Goal: Information Seeking & Learning: Learn about a topic

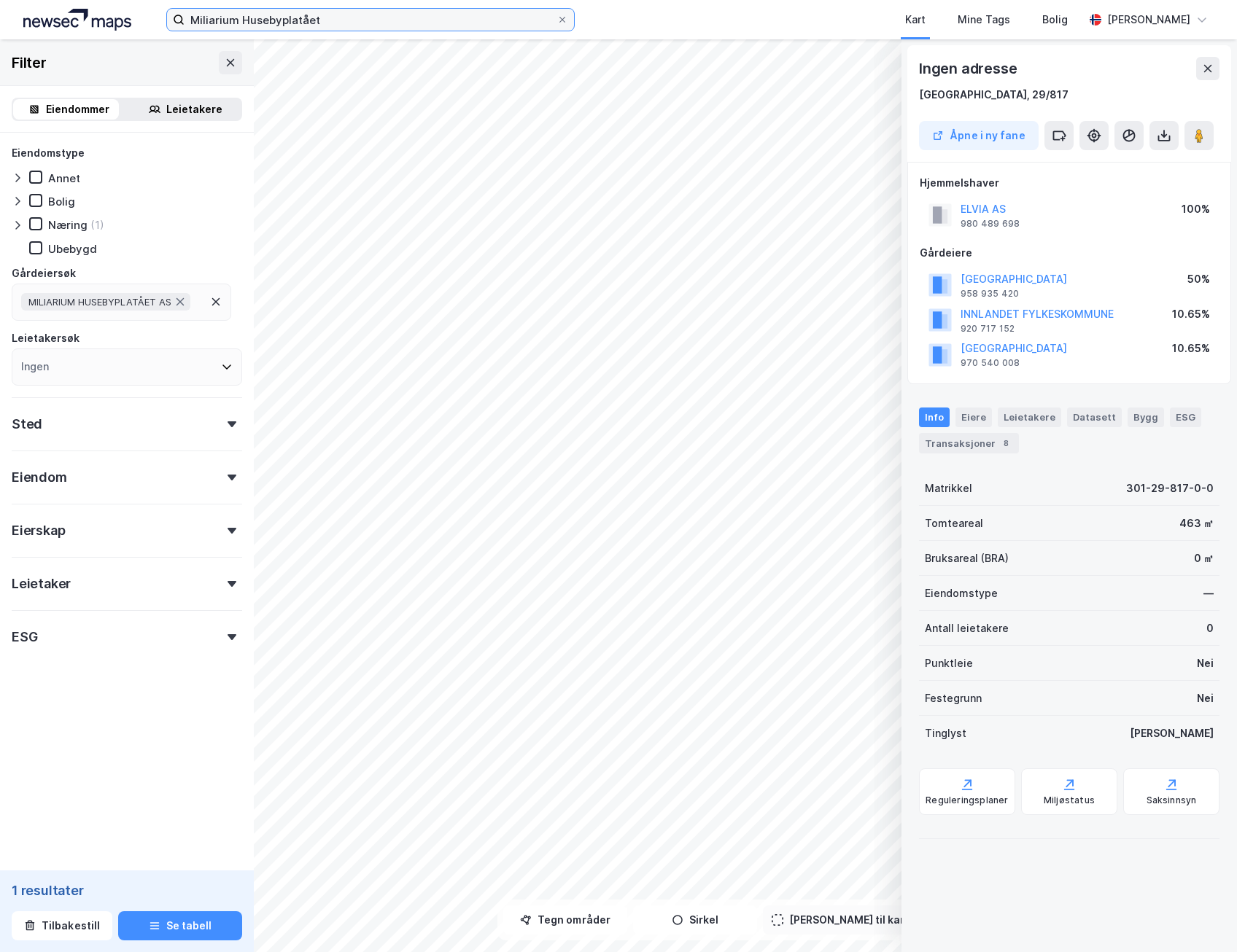
click at [324, 16] on input "Miliarium Husebyplatået" at bounding box center [370, 19] width 372 height 22
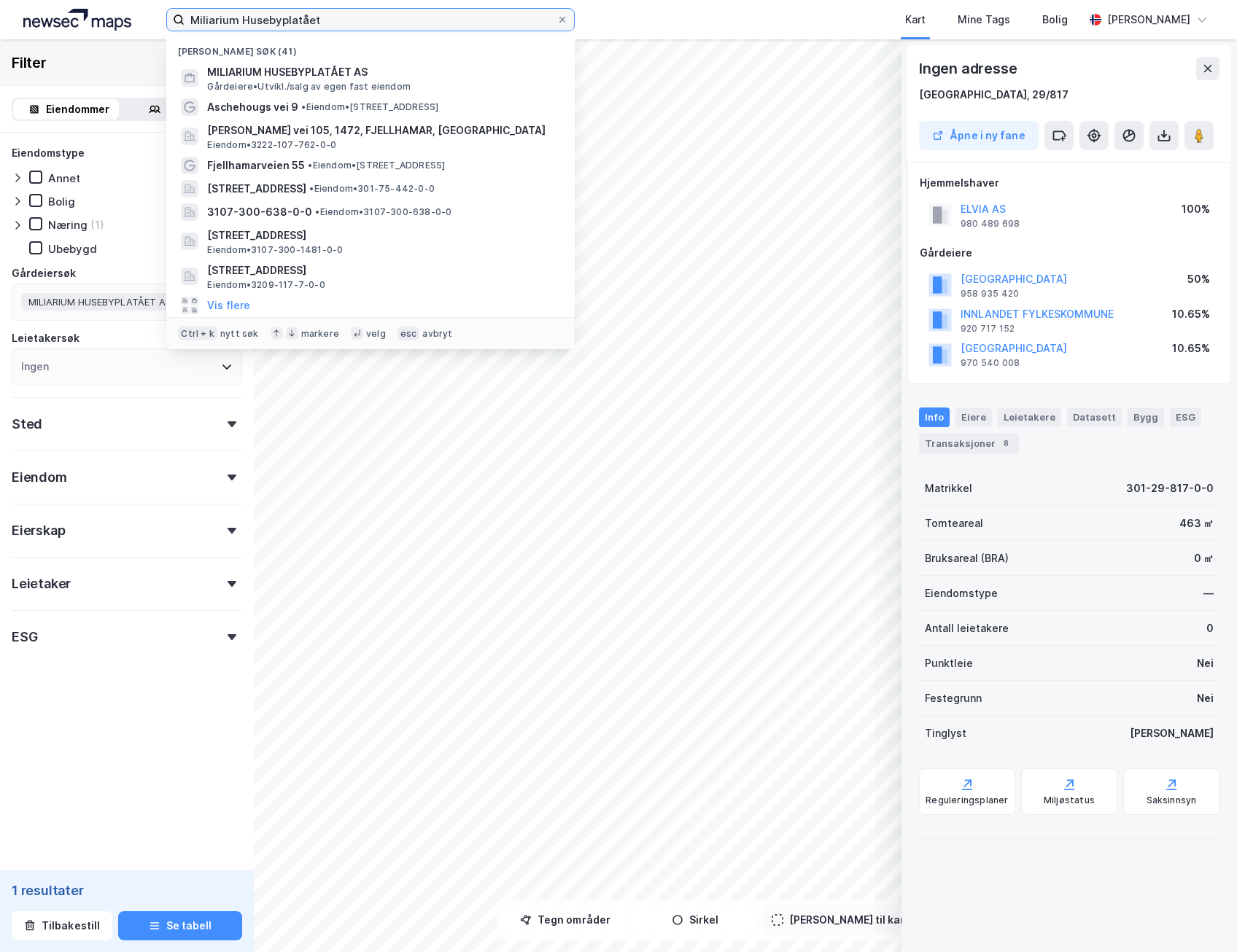
click at [323, 16] on input "Miliarium Husebyplatået" at bounding box center [370, 19] width 372 height 22
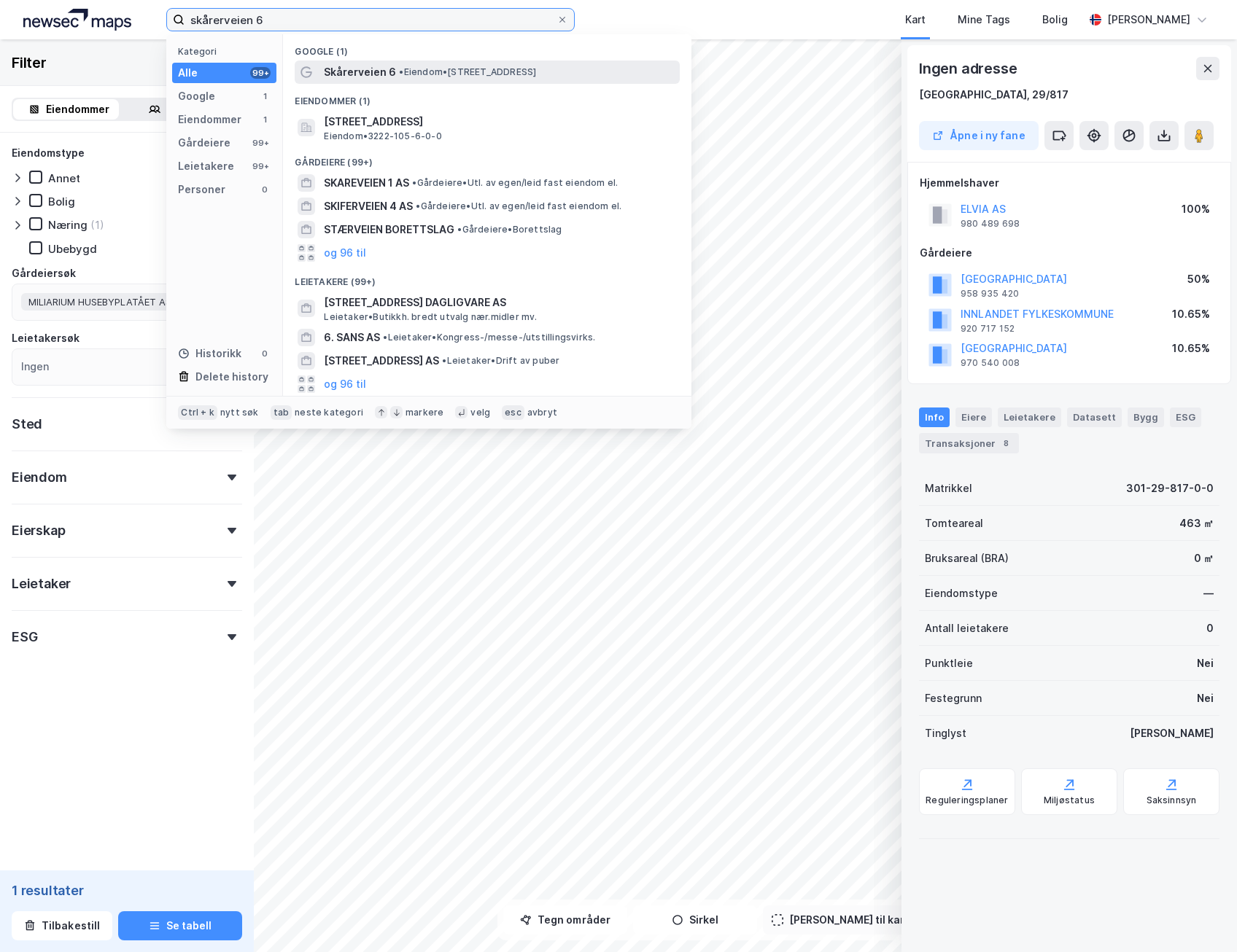
type input "skårerveien 6"
click at [385, 60] on div "Skårerveien 6 • Eiendom • [STREET_ADDRESS]" at bounding box center [486, 71] width 385 height 23
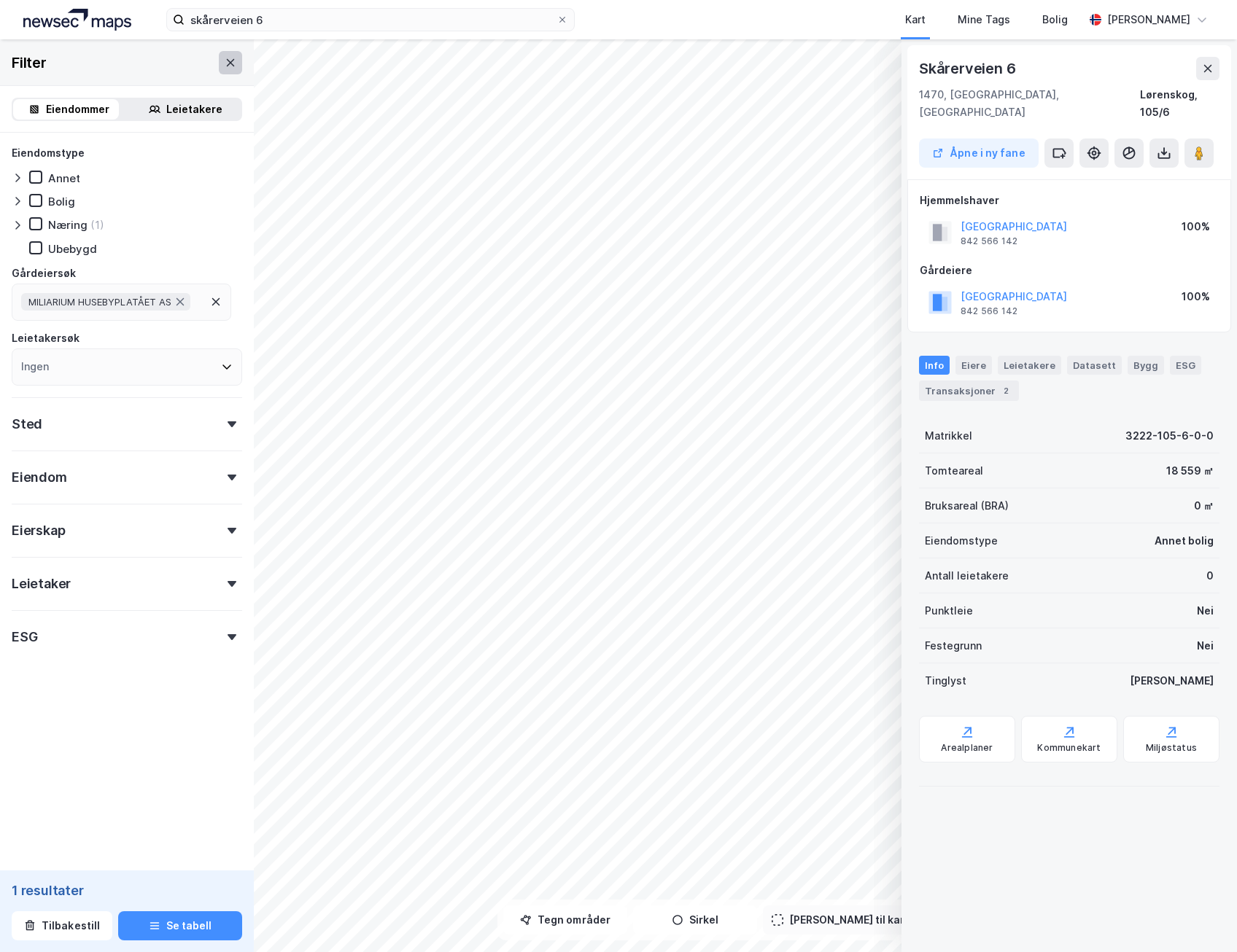
click at [225, 64] on icon at bounding box center [231, 63] width 12 height 12
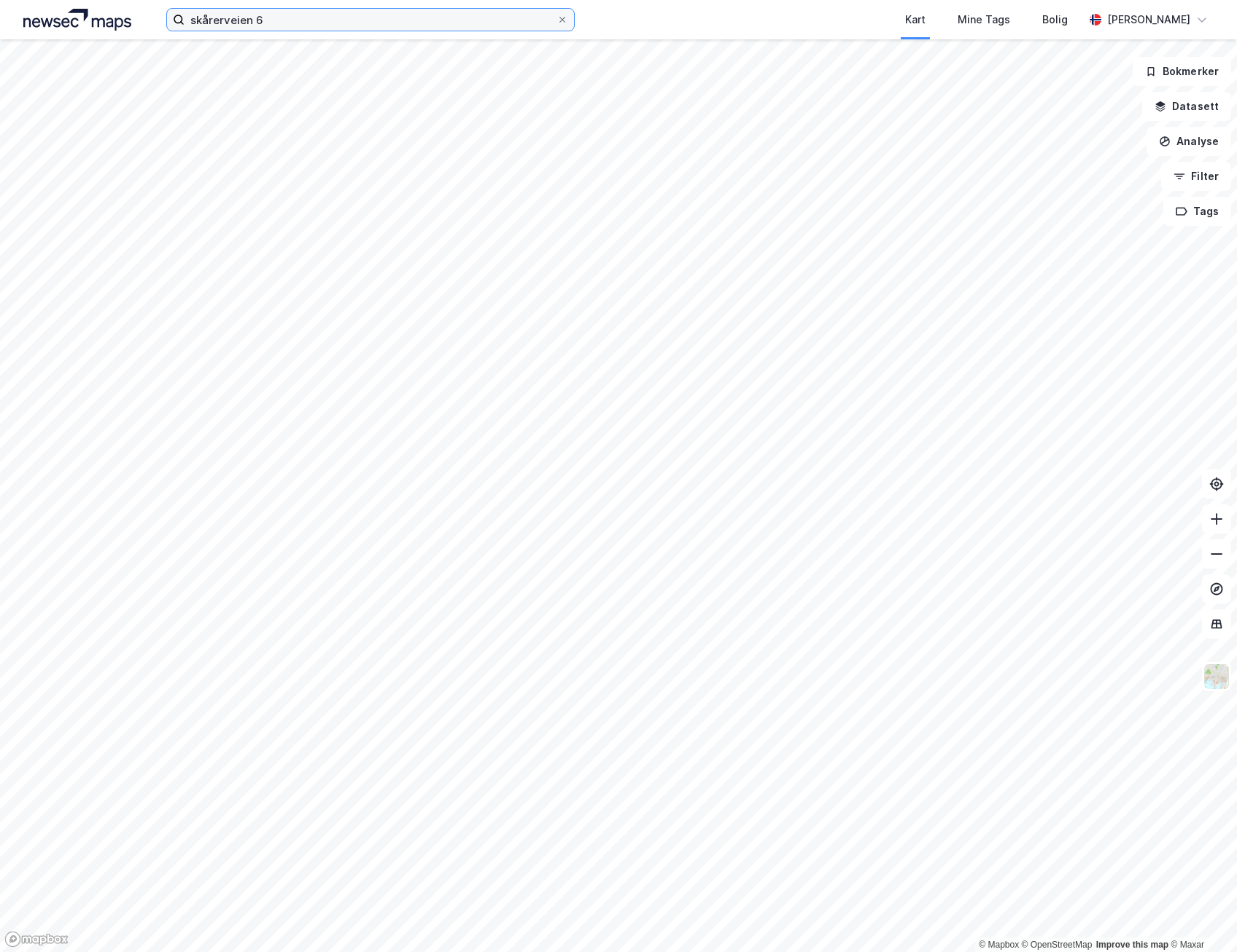
click at [310, 22] on input "skårerveien 6" at bounding box center [370, 19] width 372 height 22
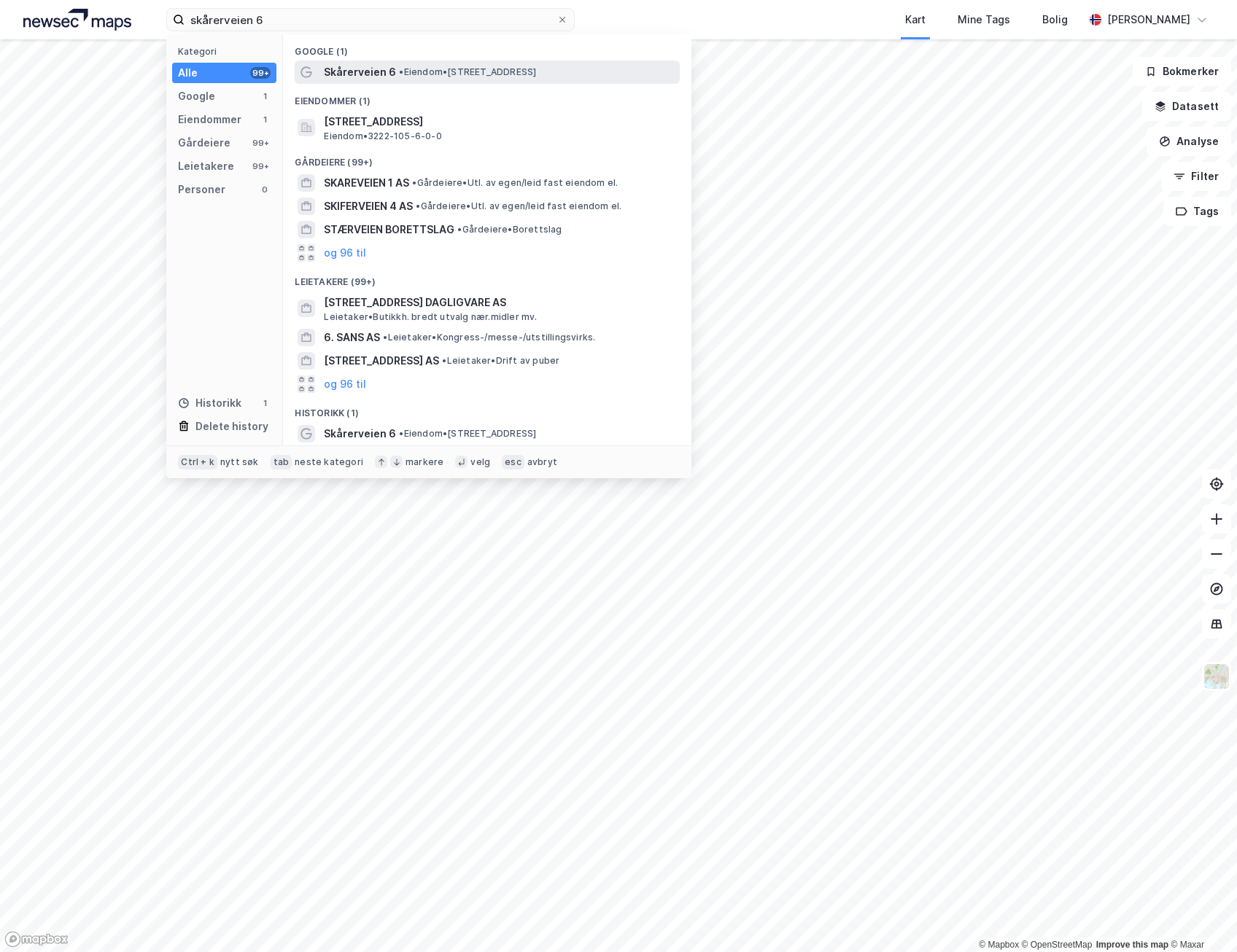
click at [362, 68] on span "Skårerveien 6" at bounding box center [360, 72] width 72 height 17
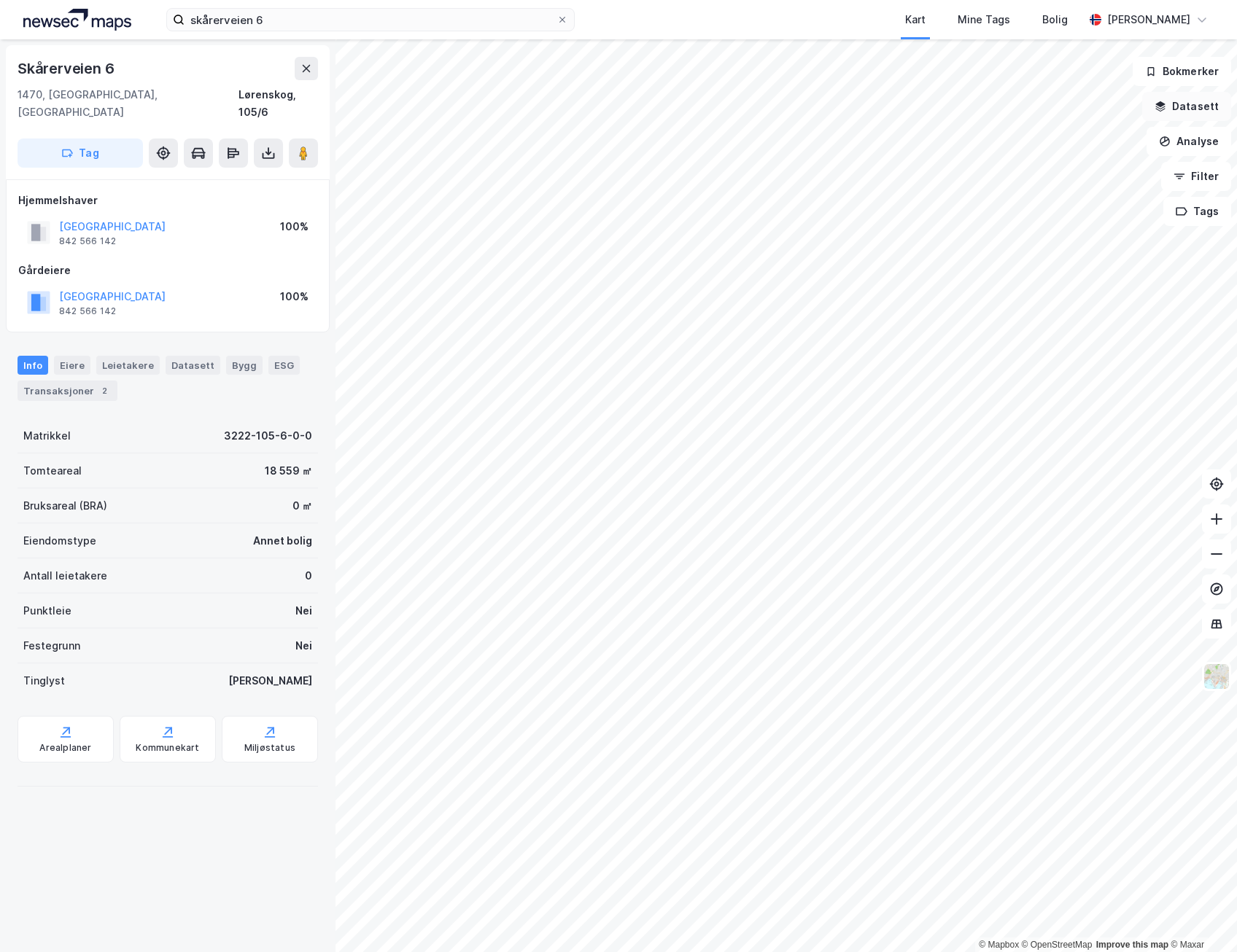
click at [1184, 108] on button "Datasett" at bounding box center [1185, 107] width 89 height 29
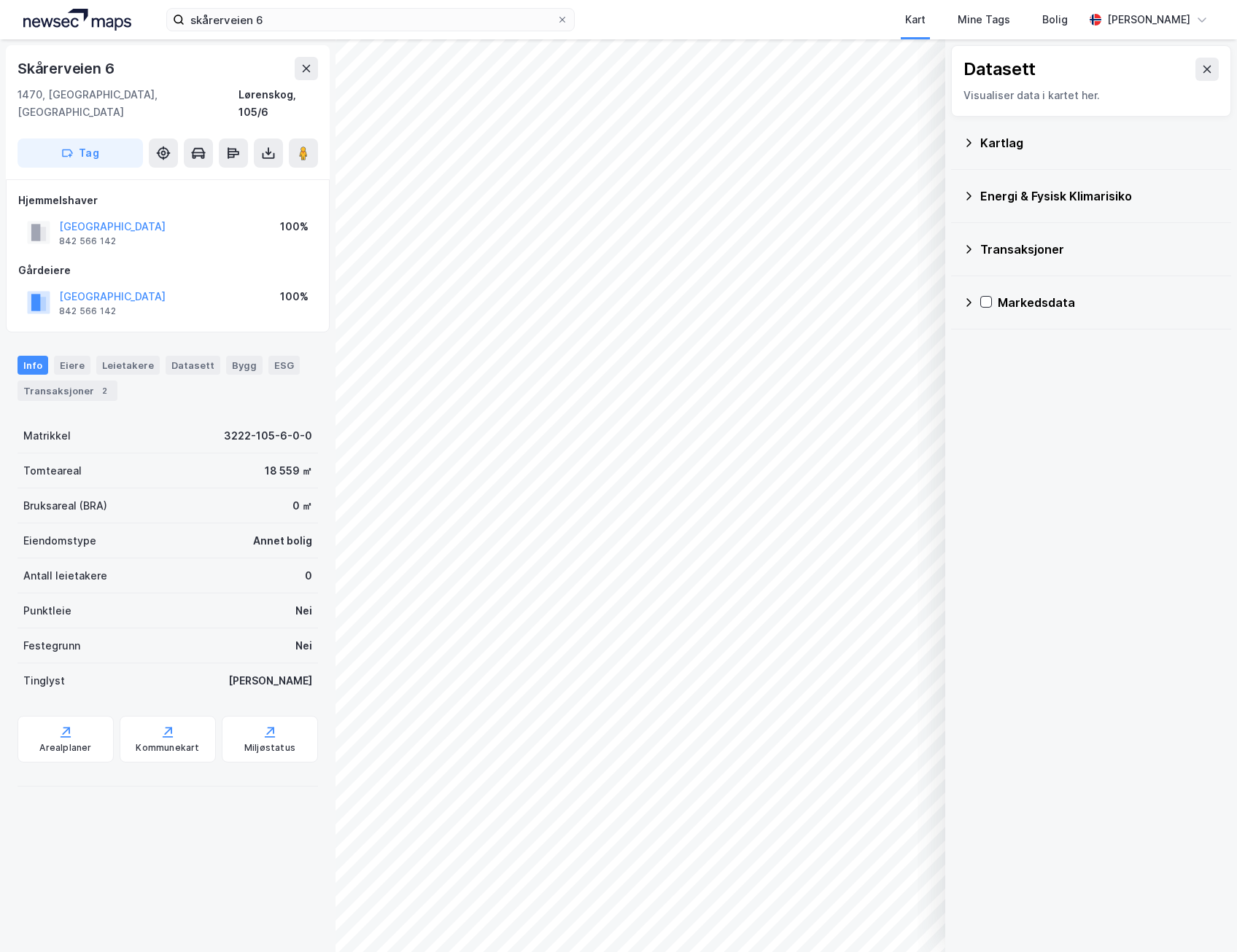
click at [970, 144] on icon at bounding box center [968, 143] width 12 height 12
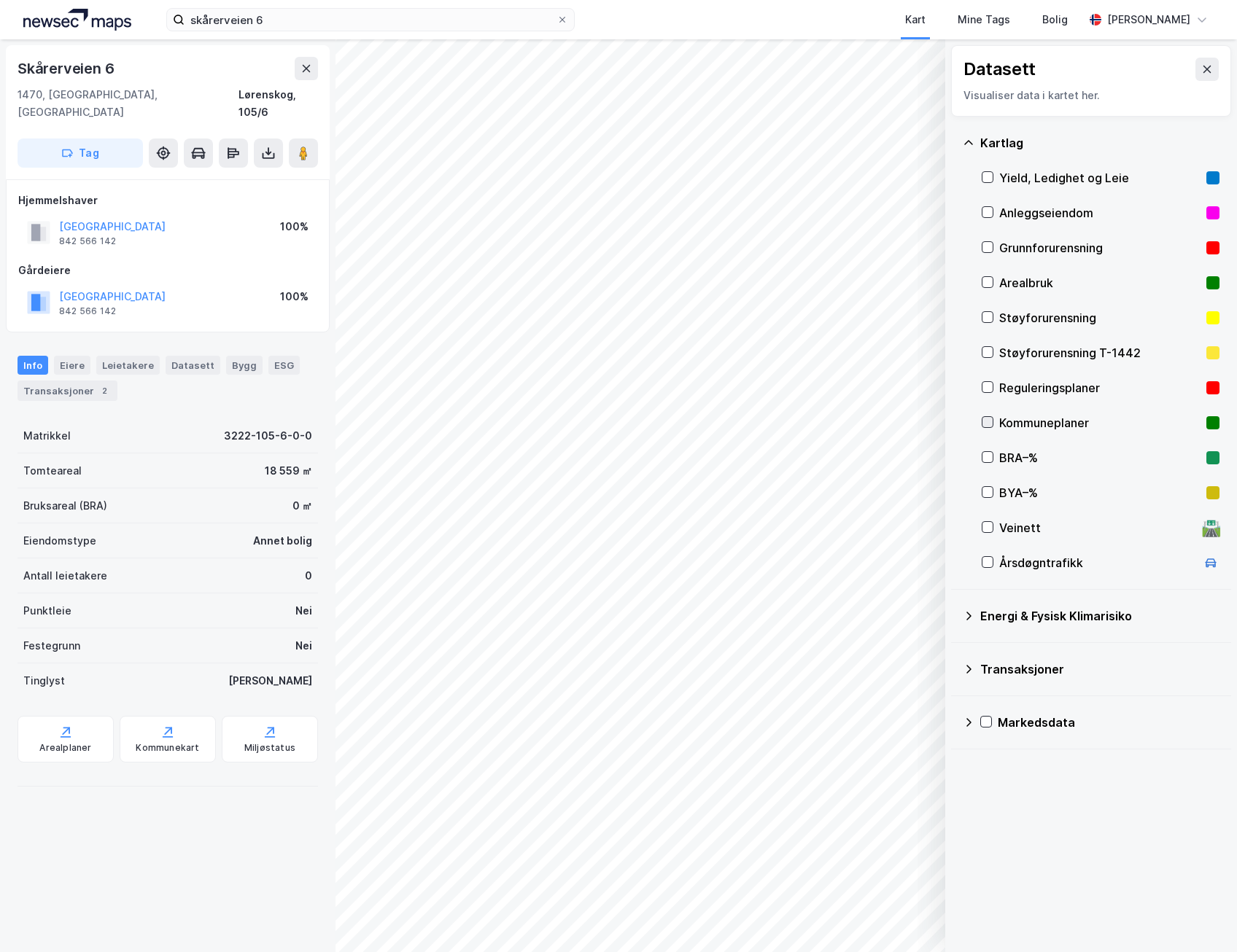
click at [987, 417] on div at bounding box center [987, 423] width 12 height 12
click at [1201, 69] on icon at bounding box center [1207, 70] width 12 height 12
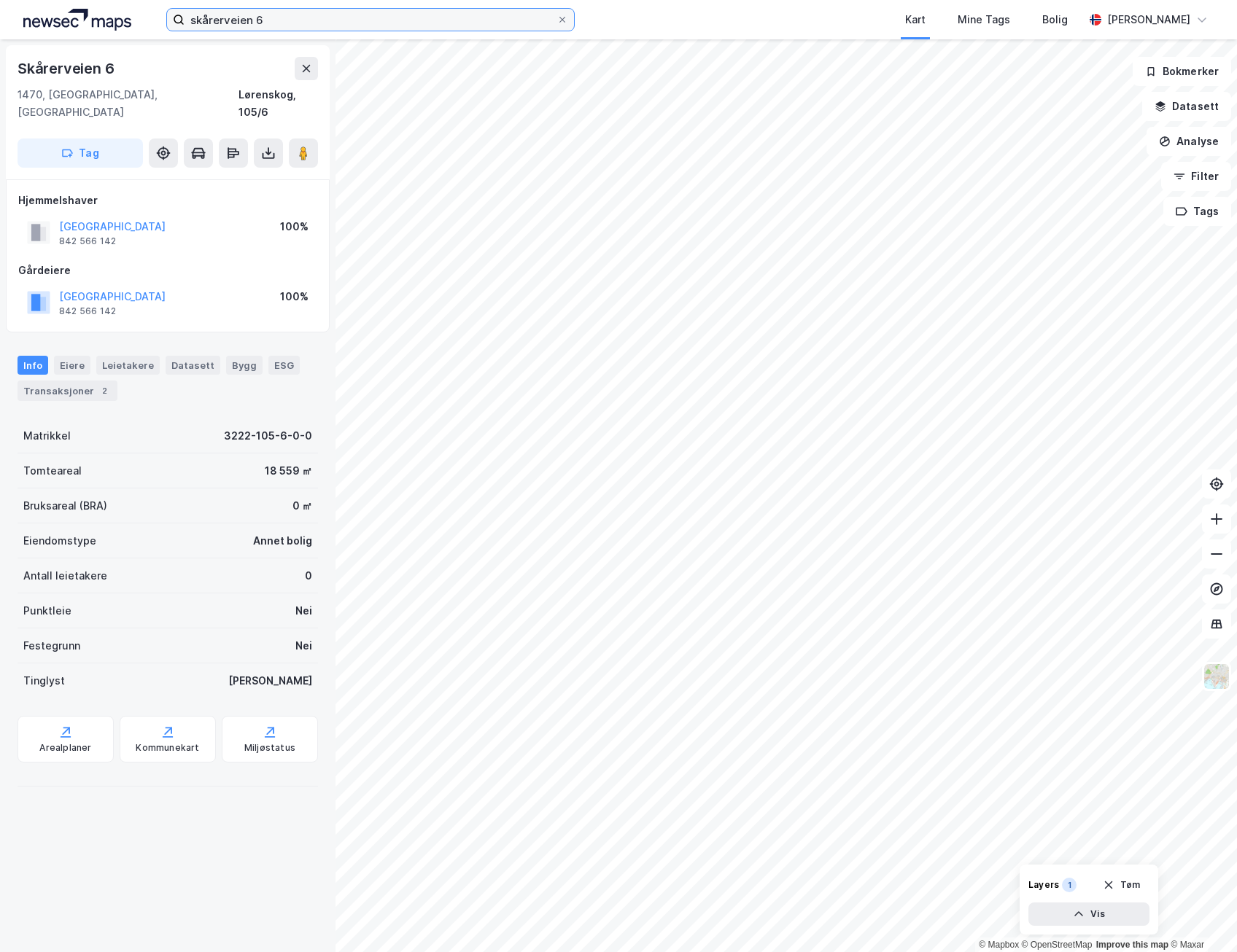
click at [270, 19] on input "skårerveien 6" at bounding box center [370, 19] width 372 height 22
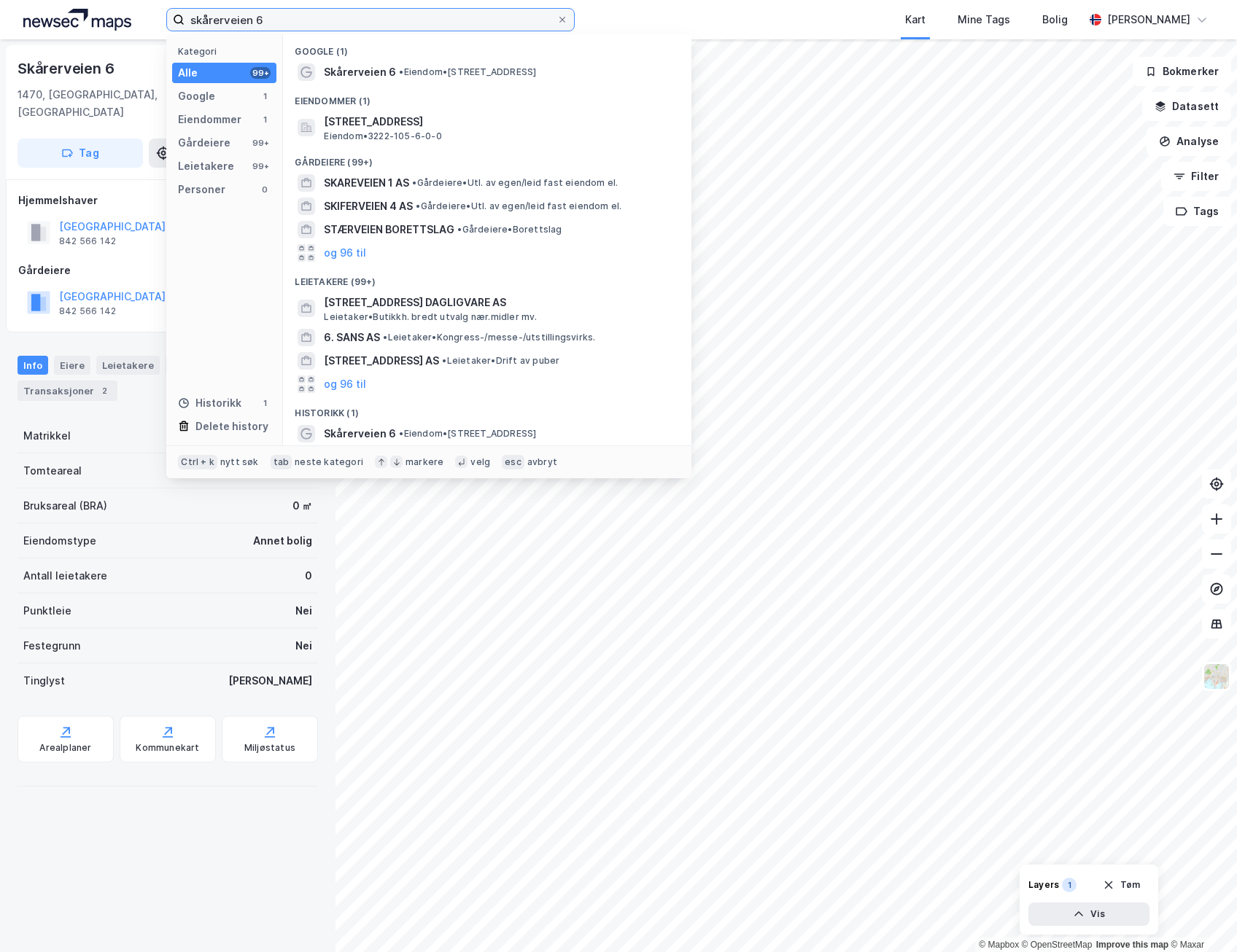
click at [270, 19] on input "skårerveien 6" at bounding box center [370, 19] width 372 height 22
click at [270, 18] on input "skårerveien 6" at bounding box center [370, 19] width 372 height 22
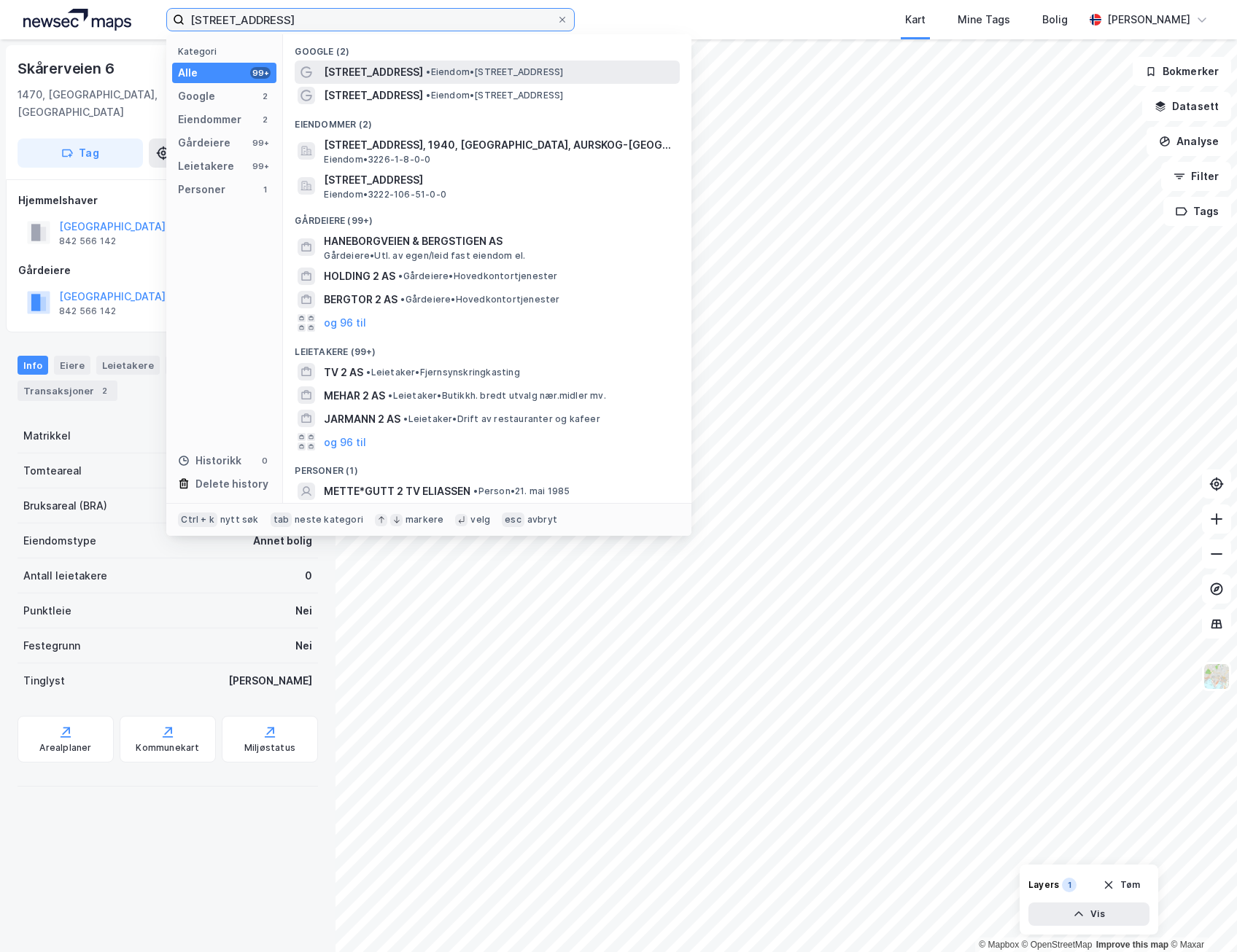
type input "[STREET_ADDRESS]"
click at [369, 74] on span "[STREET_ADDRESS]" at bounding box center [373, 72] width 99 height 17
